Goal: Information Seeking & Learning: Learn about a topic

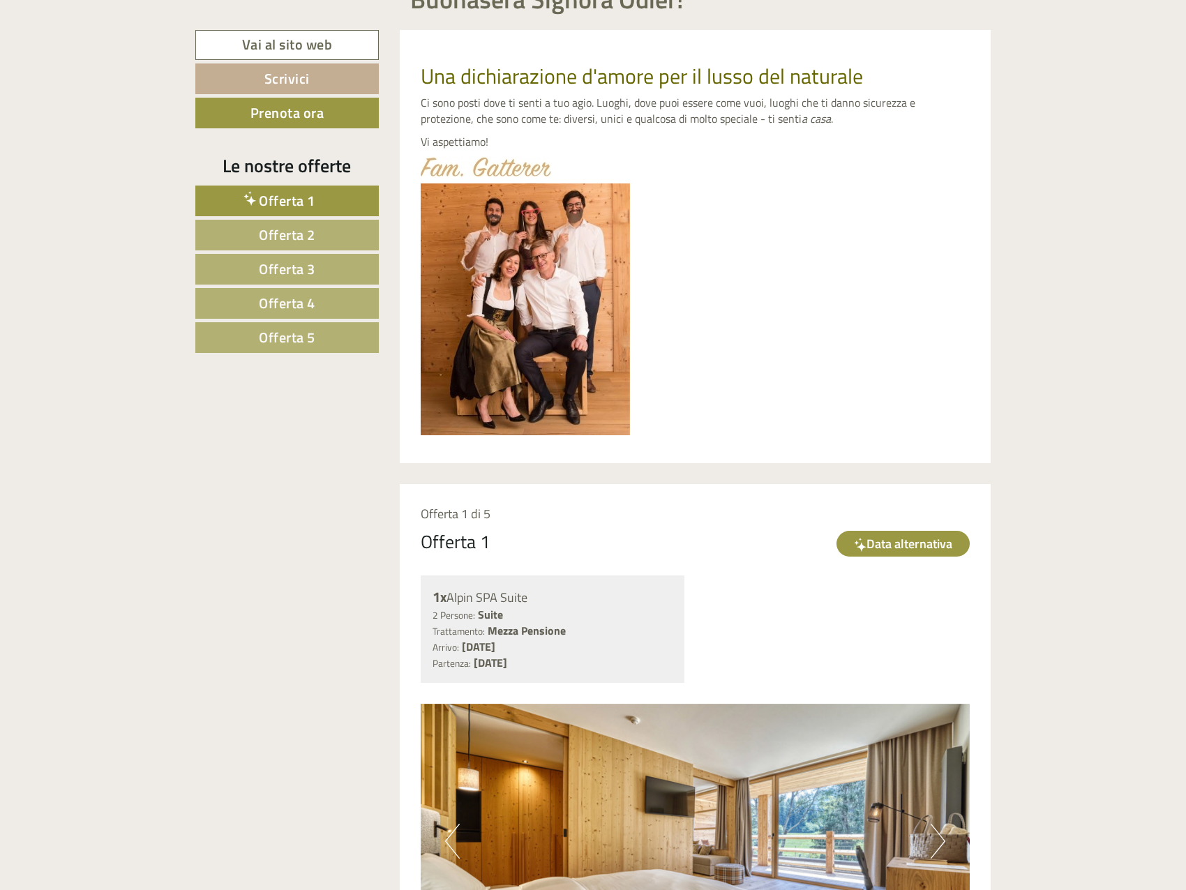
click at [297, 338] on span "Offerta 5" at bounding box center [287, 337] width 57 height 22
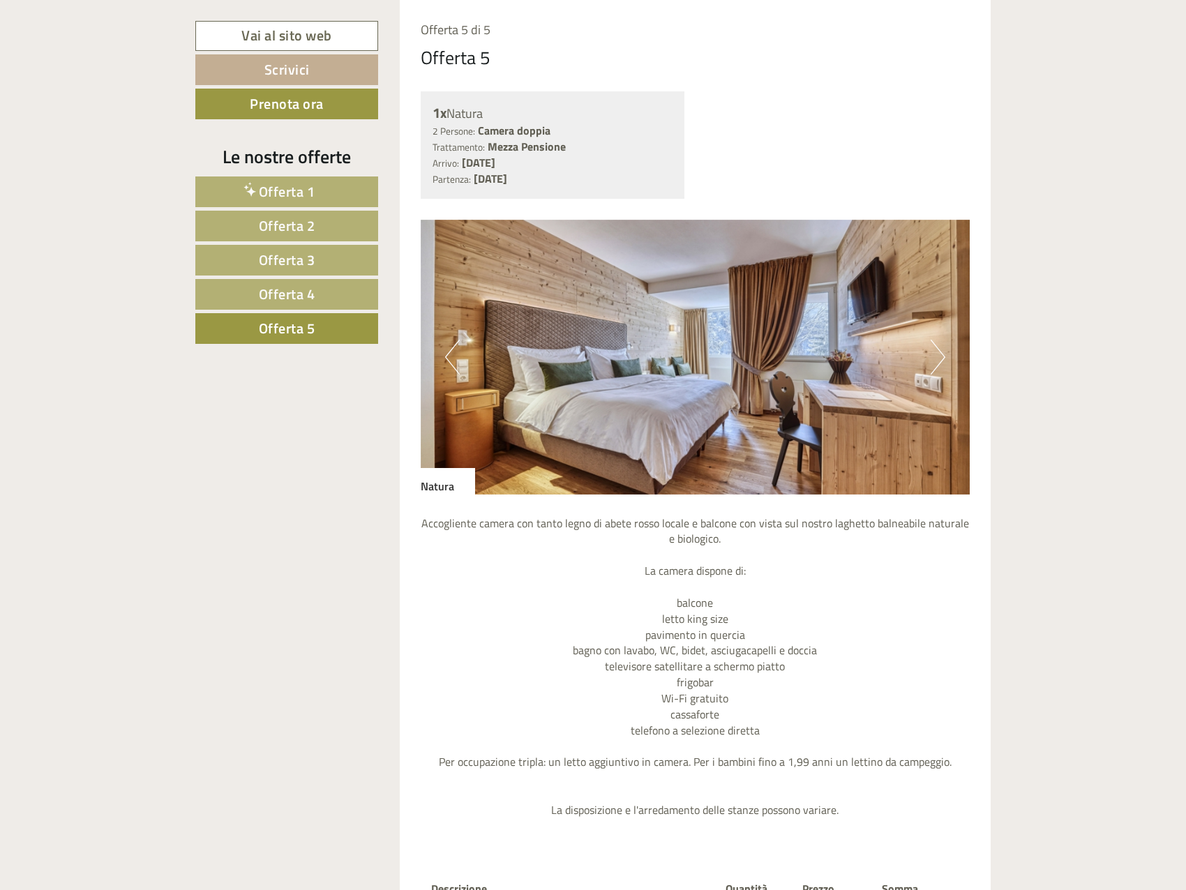
click at [303, 297] on span "Offerta 4" at bounding box center [287, 294] width 57 height 22
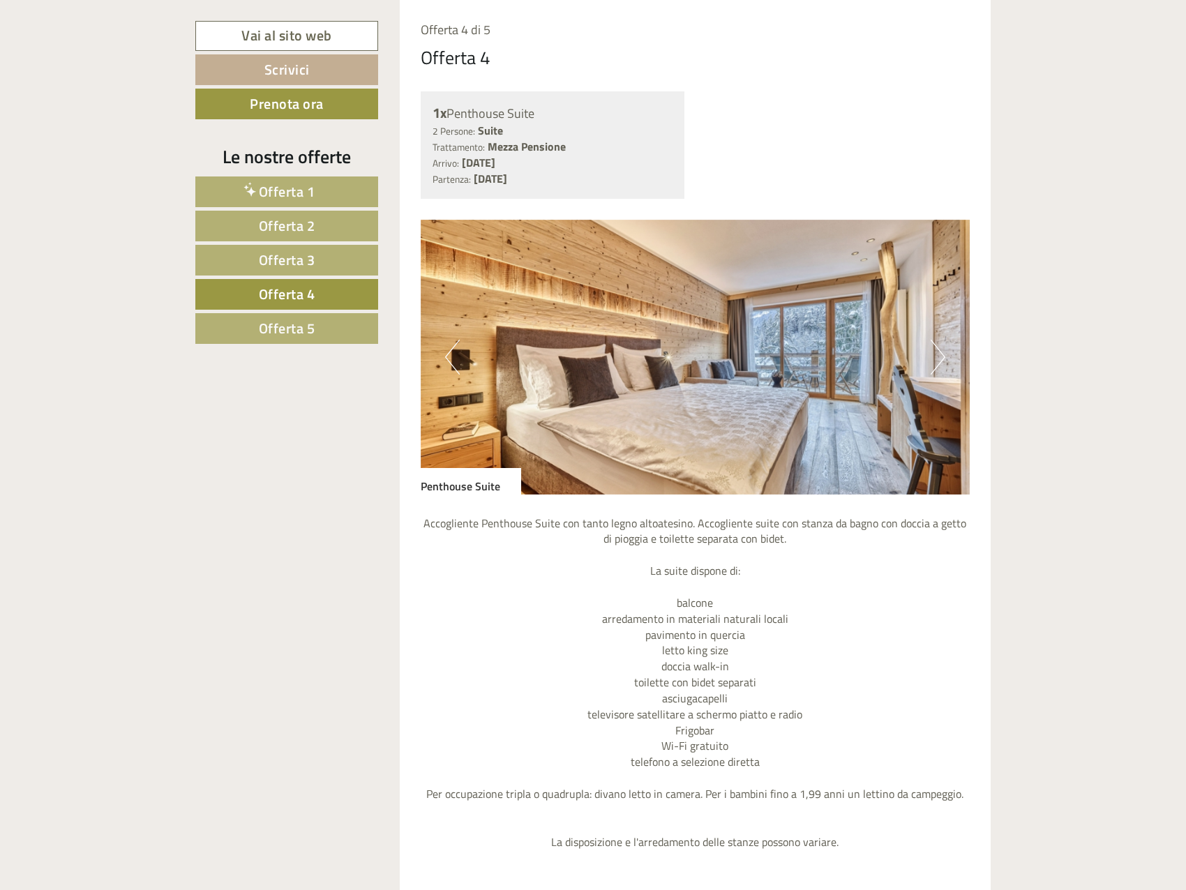
click at [307, 251] on span "Offerta 3" at bounding box center [287, 260] width 57 height 22
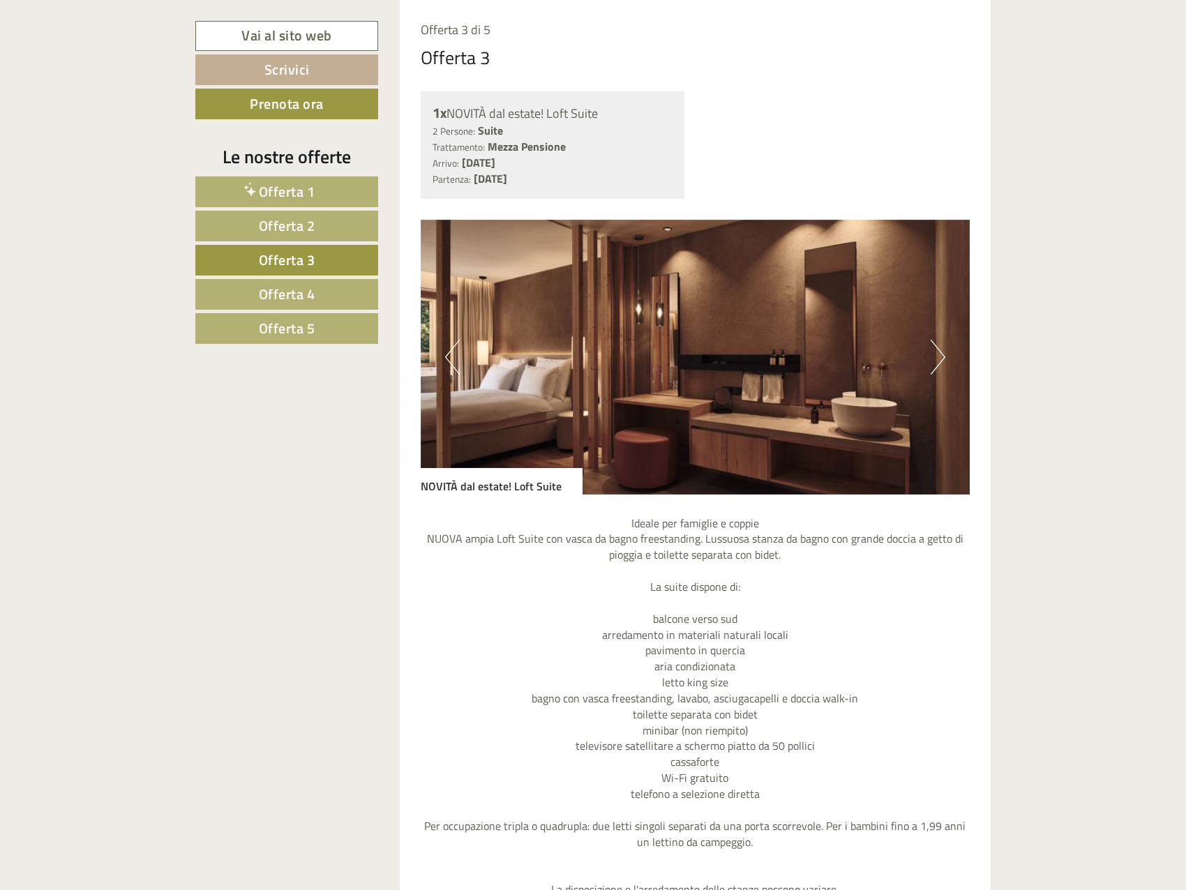
click at [308, 212] on link "Offerta 2" at bounding box center [286, 226] width 183 height 31
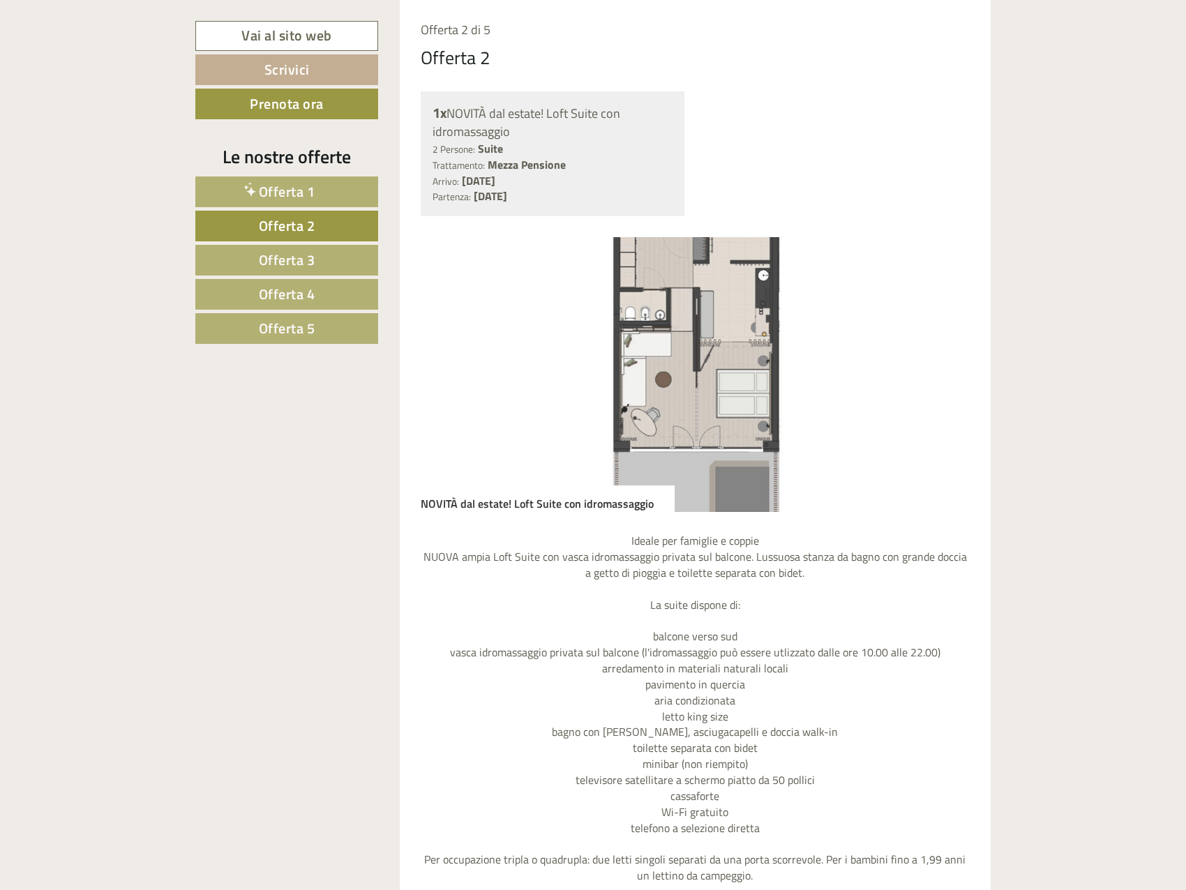
click at [869, 361] on img at bounding box center [696, 374] width 550 height 275
click at [783, 375] on img at bounding box center [696, 374] width 550 height 275
drag, startPoint x: 916, startPoint y: 343, endPoint x: 991, endPoint y: 326, distance: 76.5
click at [919, 341] on img at bounding box center [696, 374] width 550 height 275
click at [991, 325] on div "Una dichiarazione d'amore per il lusso del naturale Ci sono posti dove ti senti…" at bounding box center [695, 728] width 613 height 2365
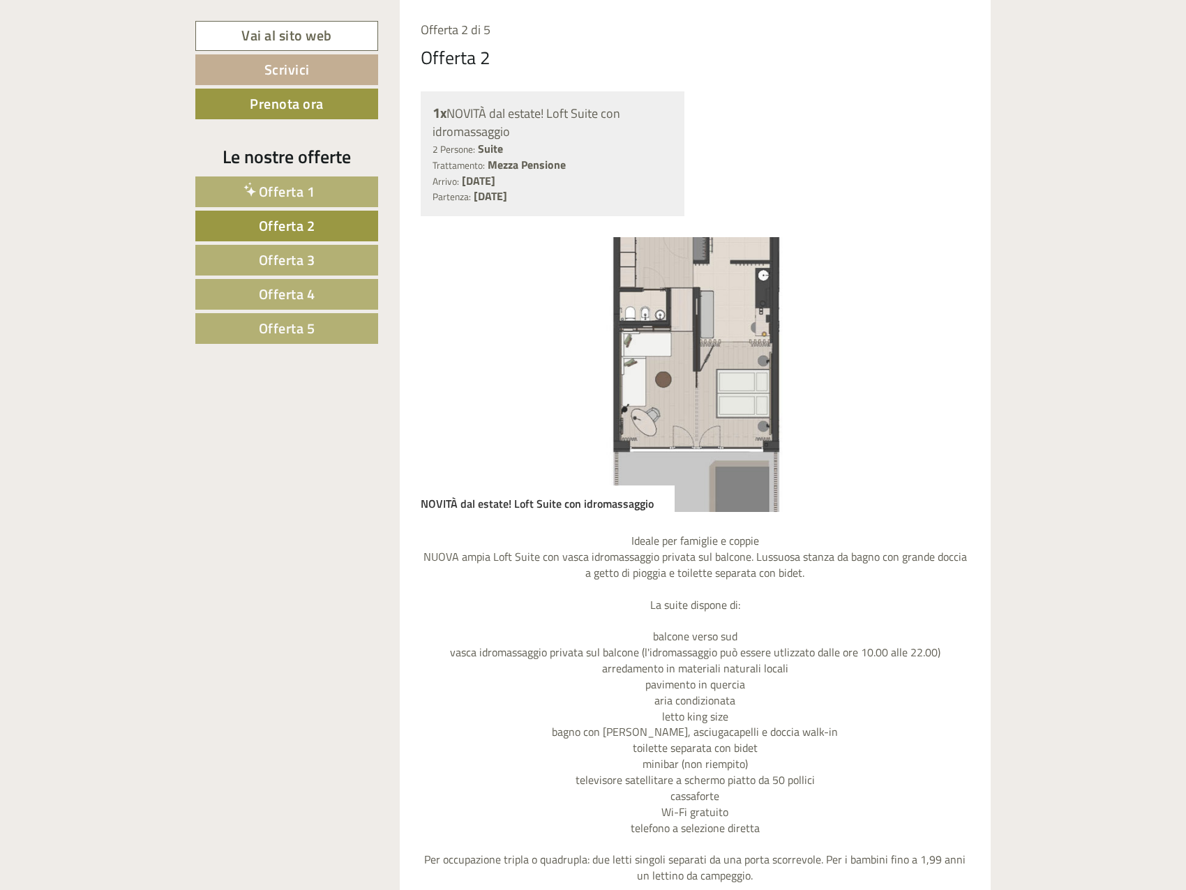
click at [970, 340] on div "Offerta 2 di 5 Offerta 2 1x NOVITÀ dal estate! Loft Suite con idromassaggio 2 P…" at bounding box center [696, 622] width 592 height 1245
click at [968, 341] on img at bounding box center [696, 374] width 550 height 275
click at [957, 346] on img at bounding box center [696, 374] width 550 height 275
click at [956, 346] on img at bounding box center [696, 374] width 550 height 275
